Goal: Navigation & Orientation: Understand site structure

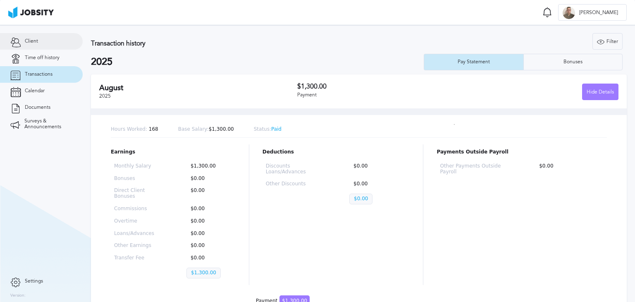
click at [37, 43] on span "Client" at bounding box center [31, 41] width 13 height 6
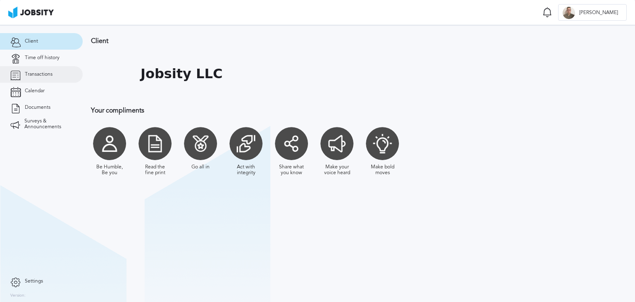
click at [35, 68] on link "Transactions" at bounding box center [41, 74] width 83 height 17
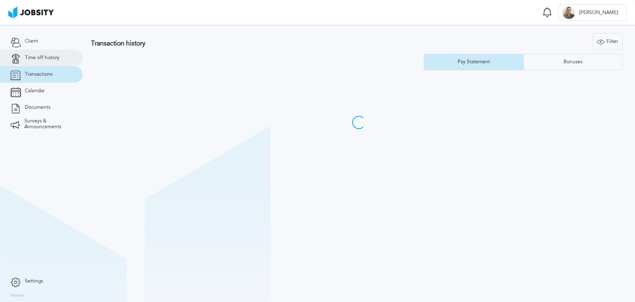
click at [36, 60] on span "Time off history" at bounding box center [42, 58] width 35 height 6
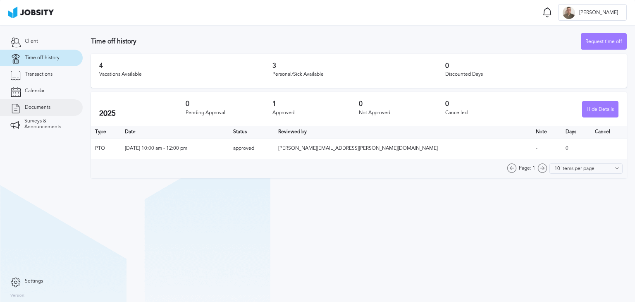
click at [46, 105] on span "Documents" at bounding box center [38, 108] width 26 height 6
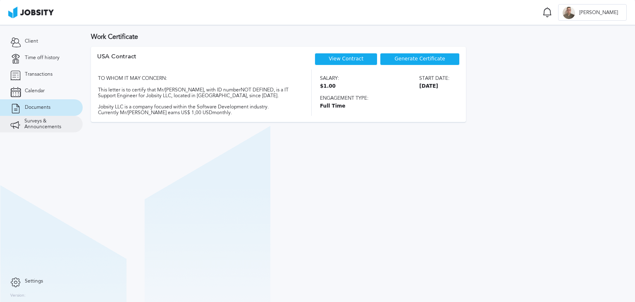
click at [43, 126] on span "Surveys & Announcements" at bounding box center [48, 124] width 48 height 12
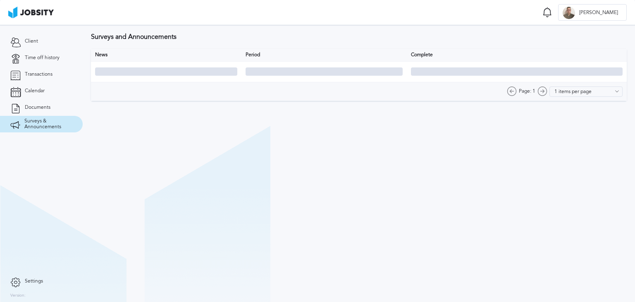
type input "10 items per page"
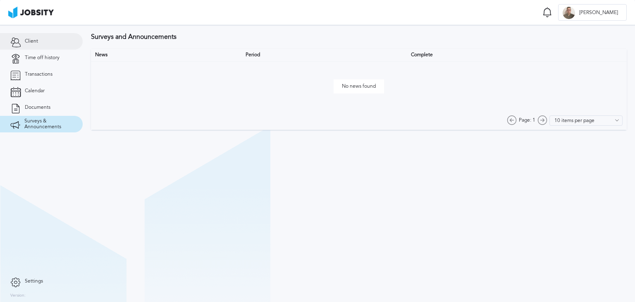
click at [34, 44] on link "Client" at bounding box center [41, 41] width 83 height 17
